Goal: Information Seeking & Learning: Find specific fact

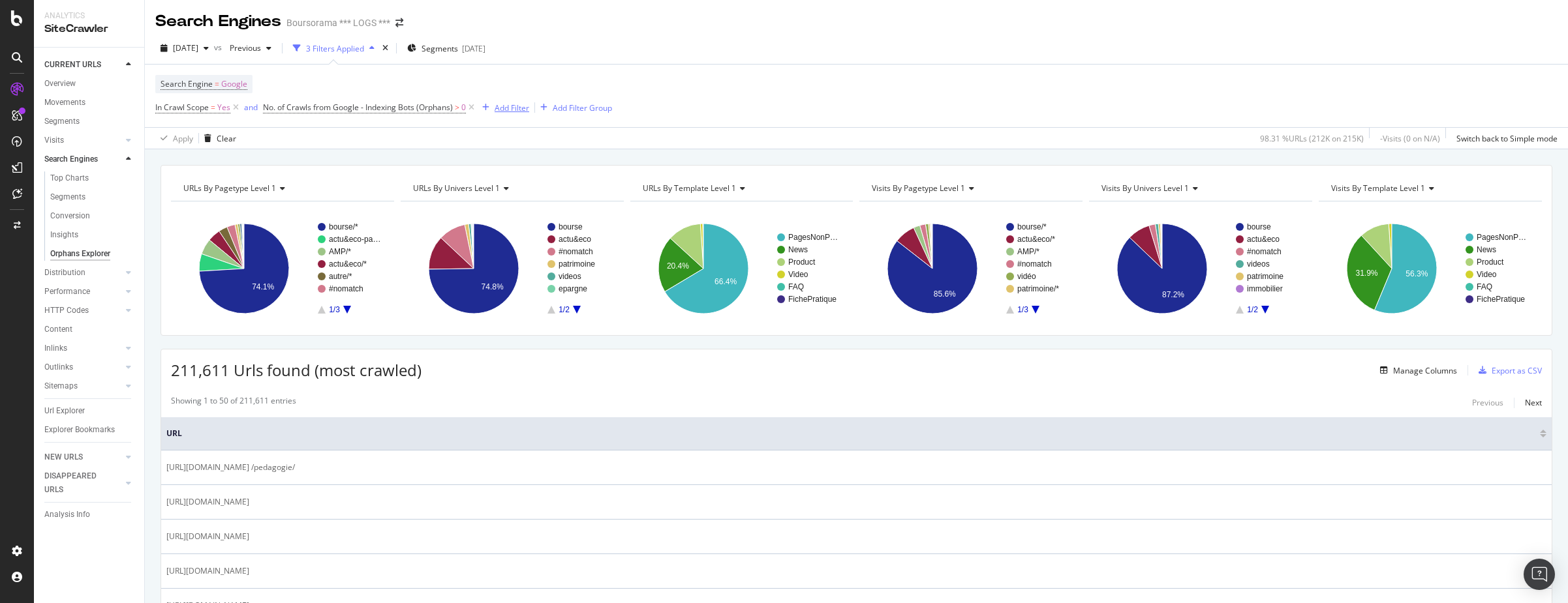
click at [503, 109] on div "Add Filter" at bounding box center [512, 108] width 34 height 11
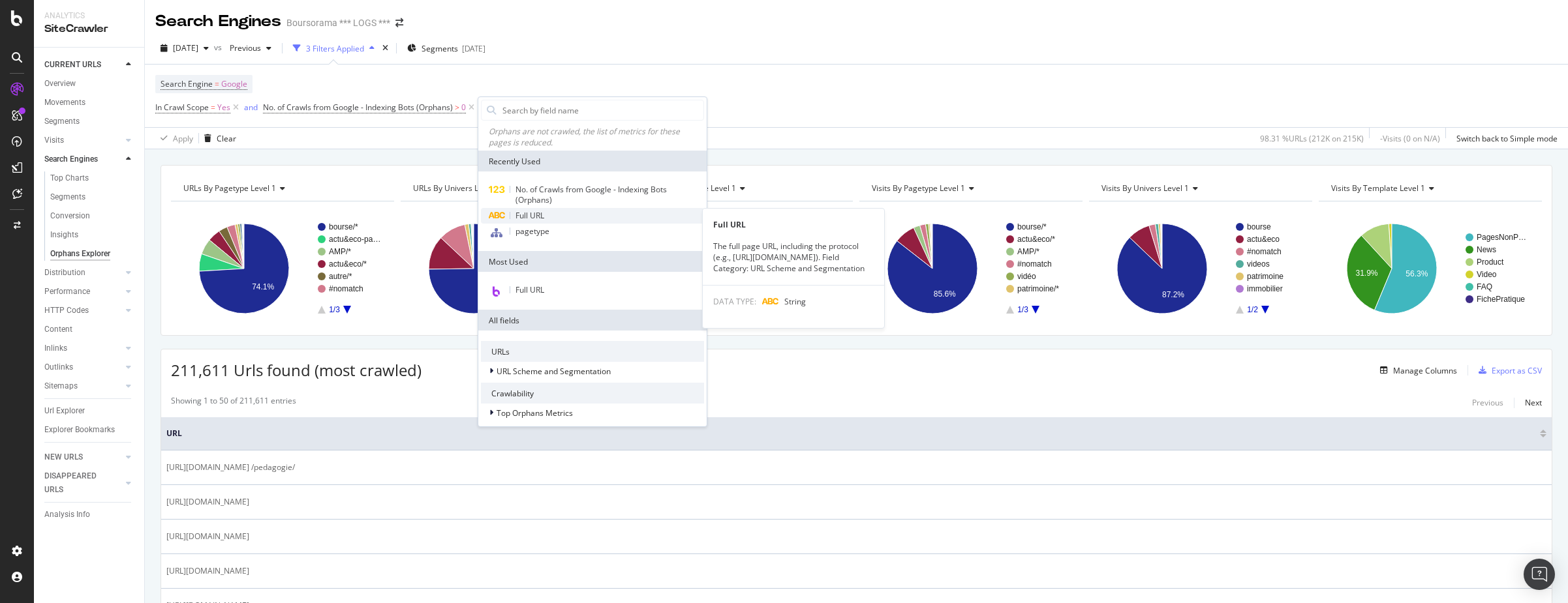
click at [536, 216] on span "Full URL" at bounding box center [530, 215] width 29 height 11
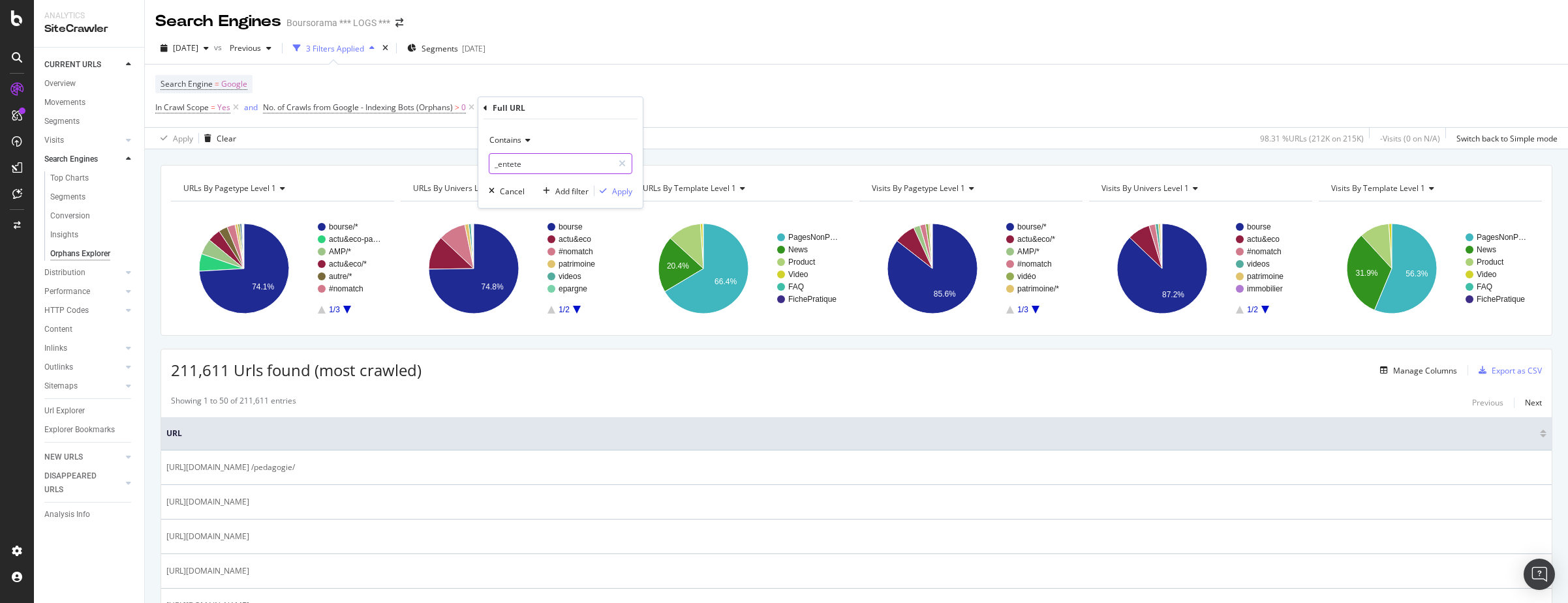
click at [533, 168] on input "_entete" at bounding box center [551, 163] width 123 height 21
click at [528, 164] on input "_entete" at bounding box center [551, 163] width 123 height 21
type input "_devel"
click at [621, 193] on div "Apply" at bounding box center [622, 191] width 21 height 11
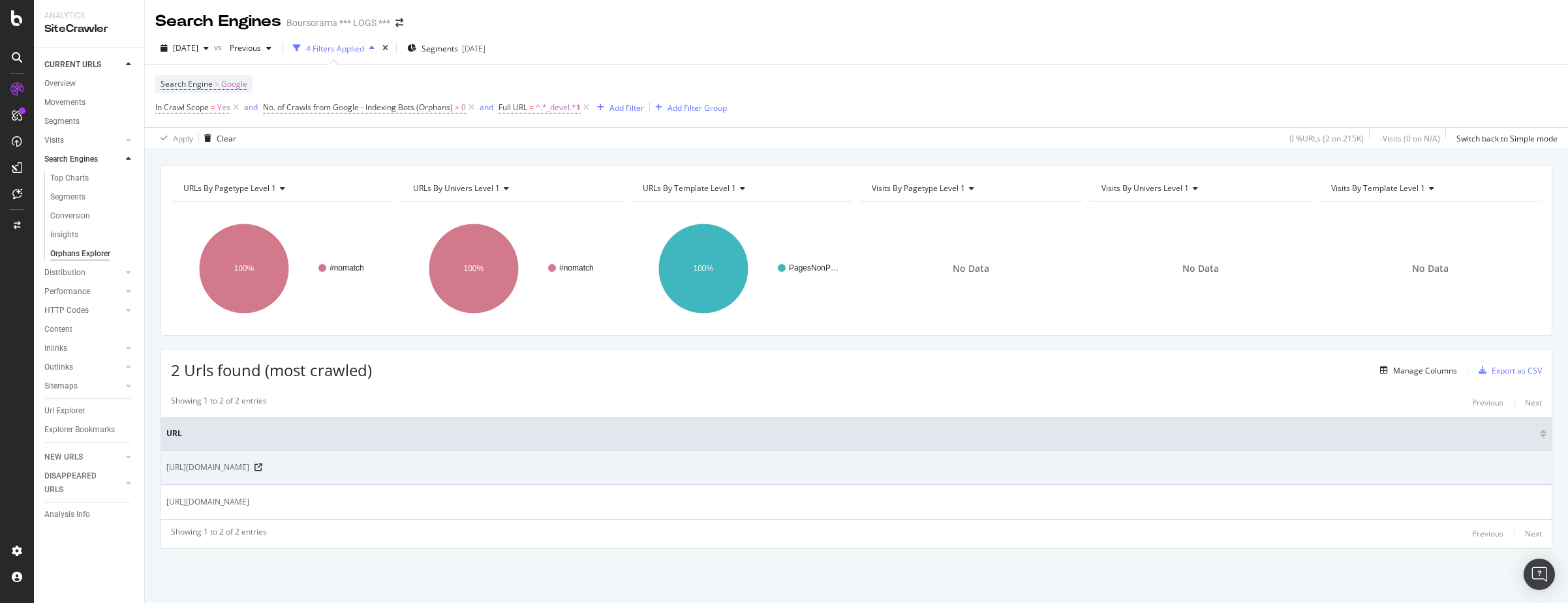
drag, startPoint x: 419, startPoint y: 469, endPoint x: 168, endPoint y: 471, distance: 251.0
click at [168, 471] on span "[URL][DOMAIN_NAME]" at bounding box center [207, 467] width 83 height 13
copy span "[URL][DOMAIN_NAME]"
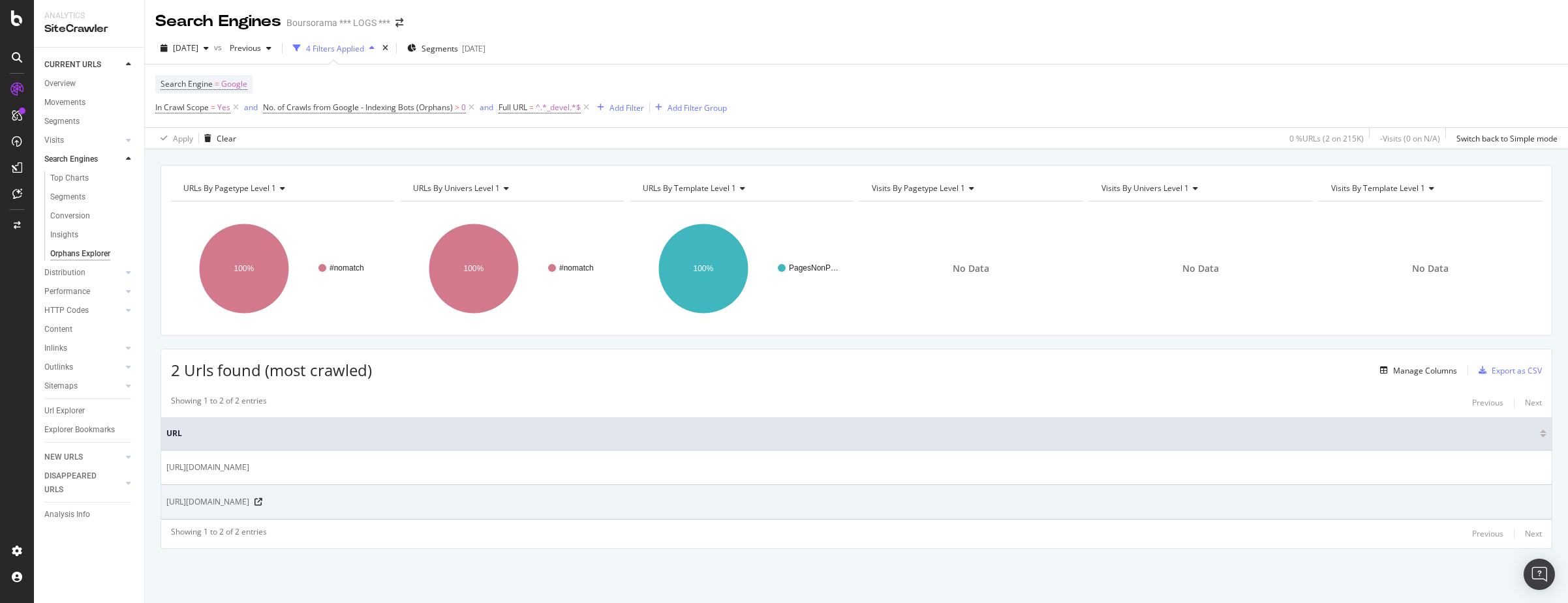
drag, startPoint x: 1175, startPoint y: 501, endPoint x: 169, endPoint y: 505, distance: 1006.0
click at [169, 505] on div "[URL][DOMAIN_NAME]" at bounding box center [856, 501] width 1380 height 13
copy span "[URL][DOMAIN_NAME]"
